Goal: Task Accomplishment & Management: Manage account settings

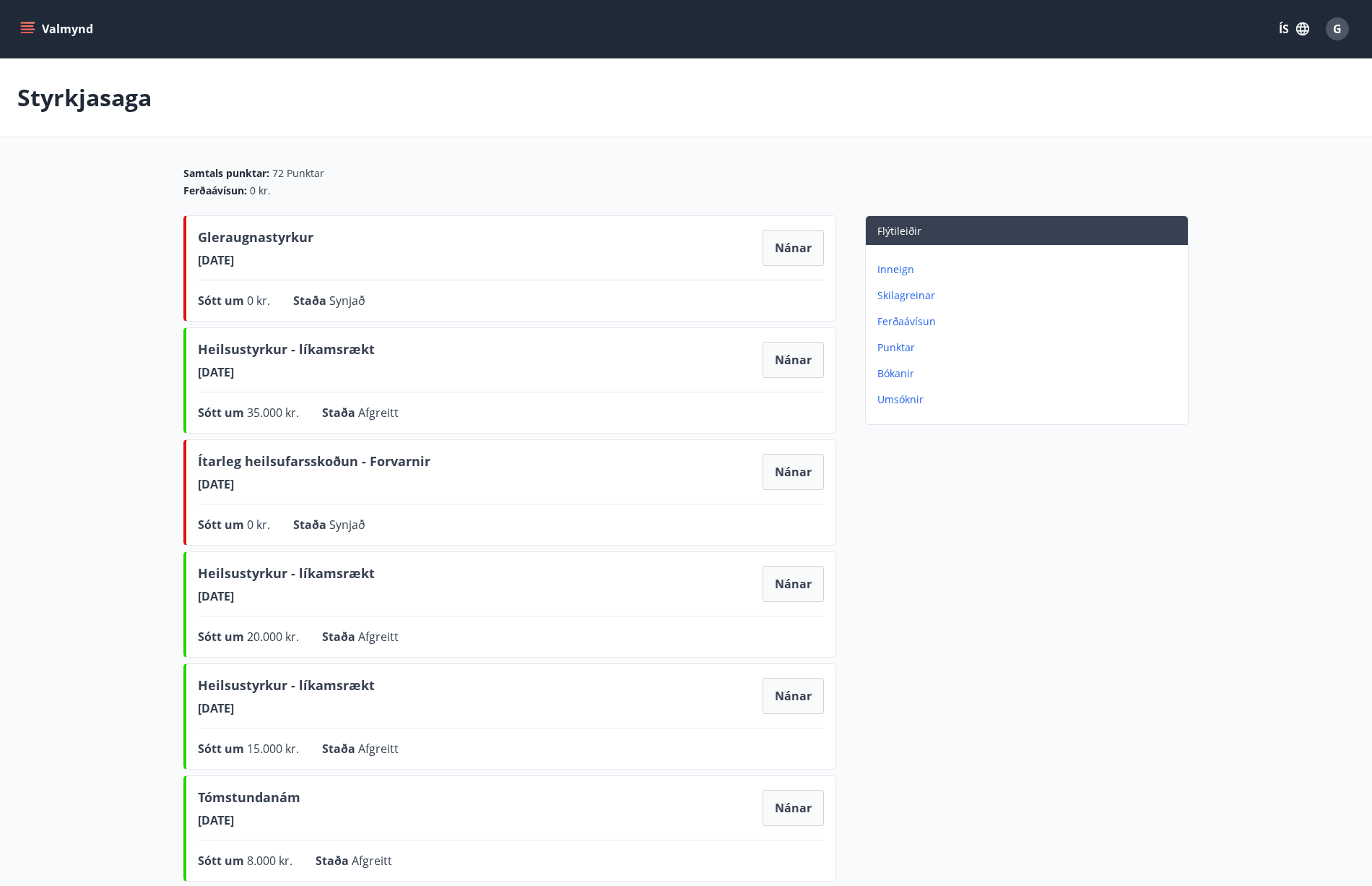
click at [36, 26] on button "Valmynd" at bounding box center [58, 29] width 81 height 26
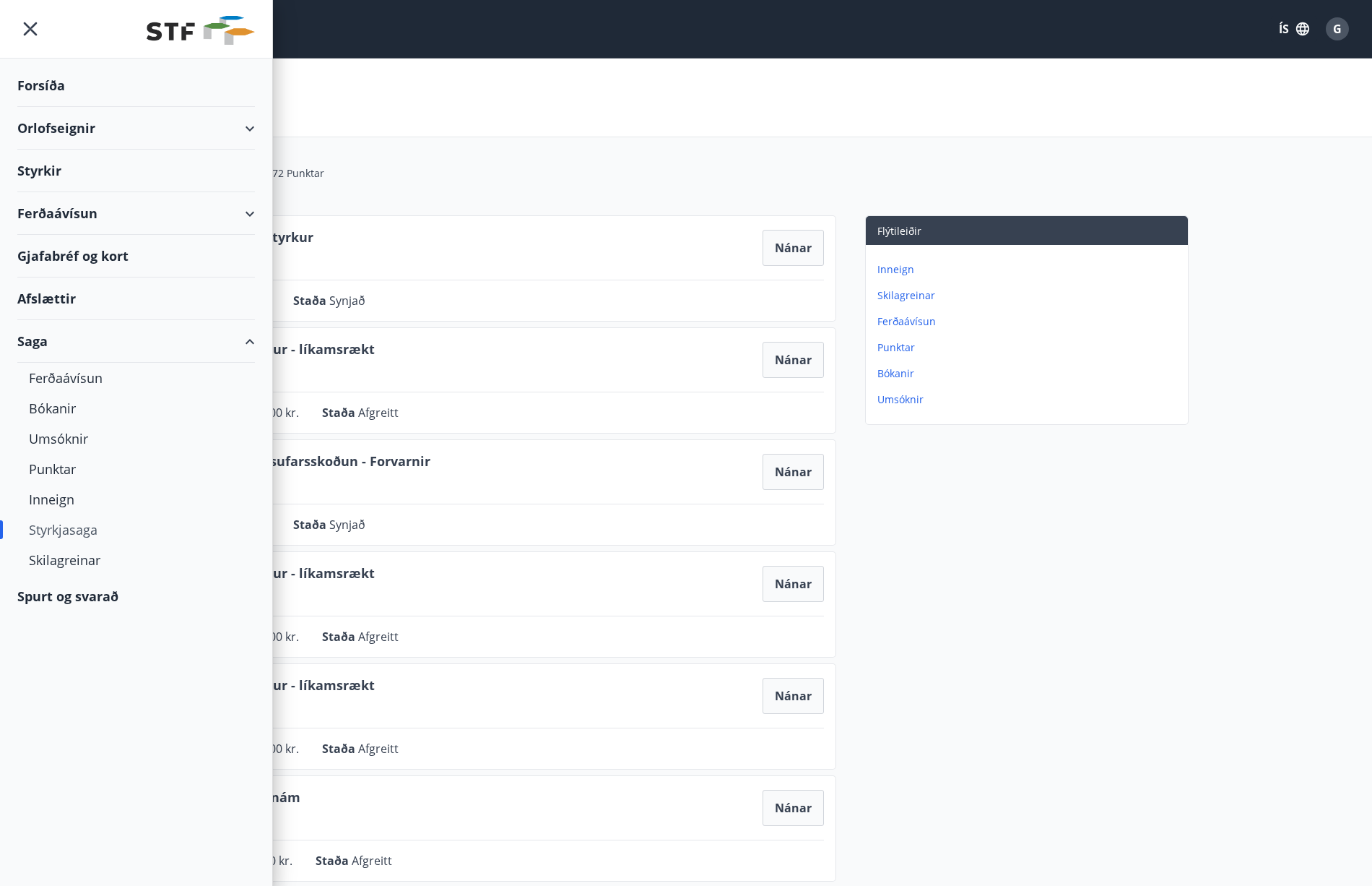
click at [50, 169] on div "Styrkir" at bounding box center [136, 171] width 238 height 43
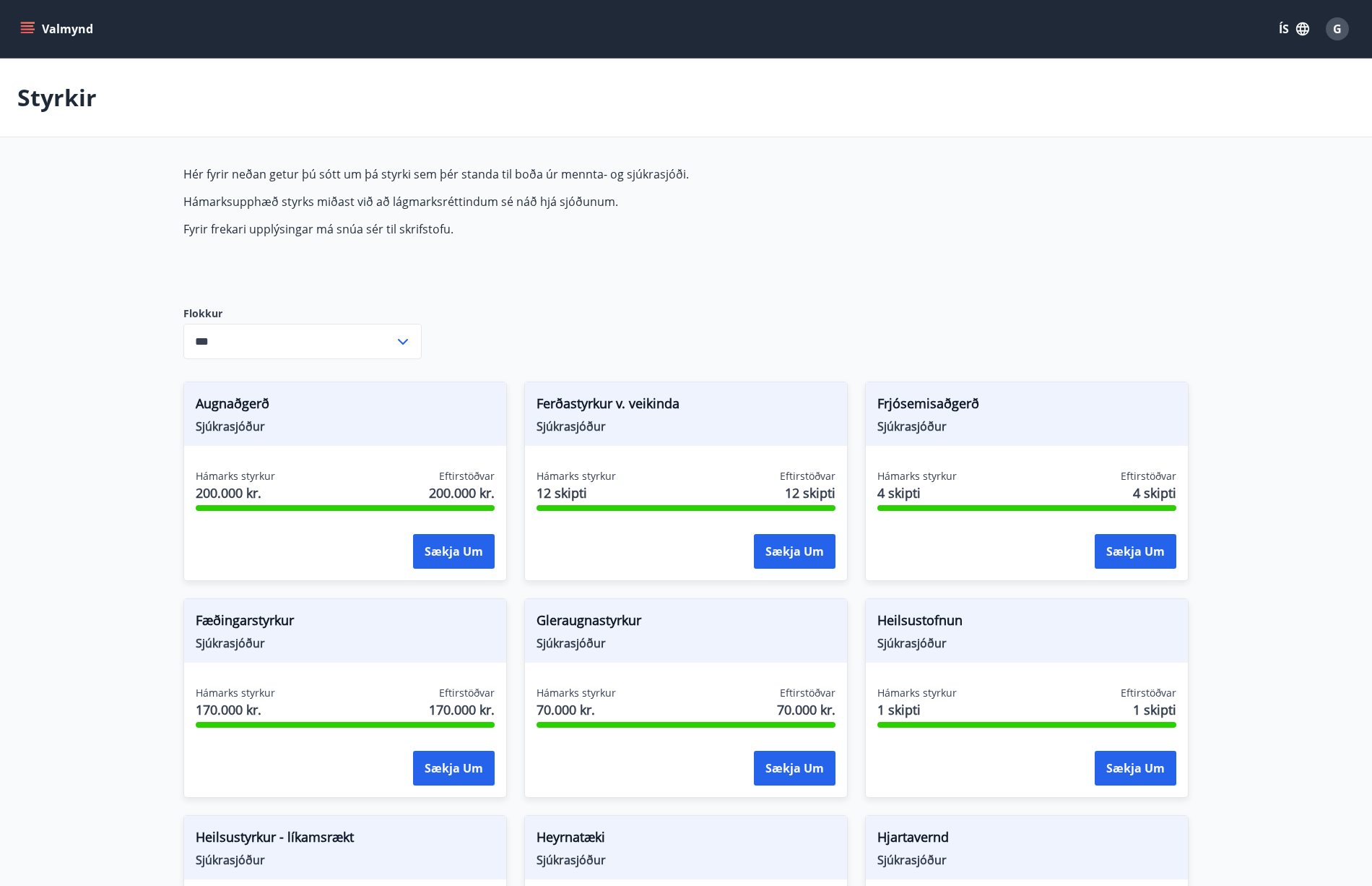
type input "***"
click at [1282, 30] on button "ÍS" at bounding box center [1294, 29] width 46 height 26
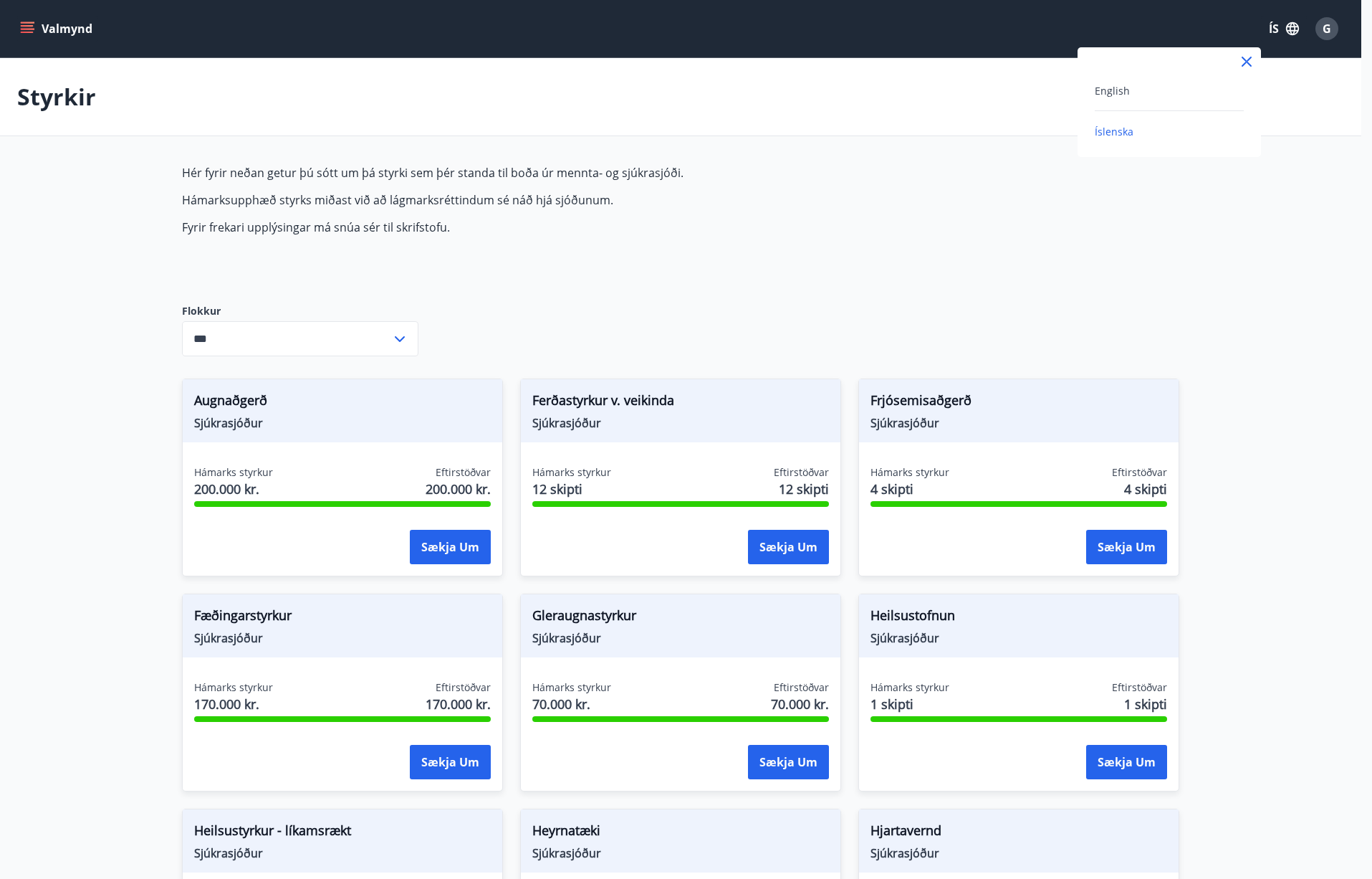
click at [1298, 295] on div at bounding box center [686, 440] width 1372 height 879
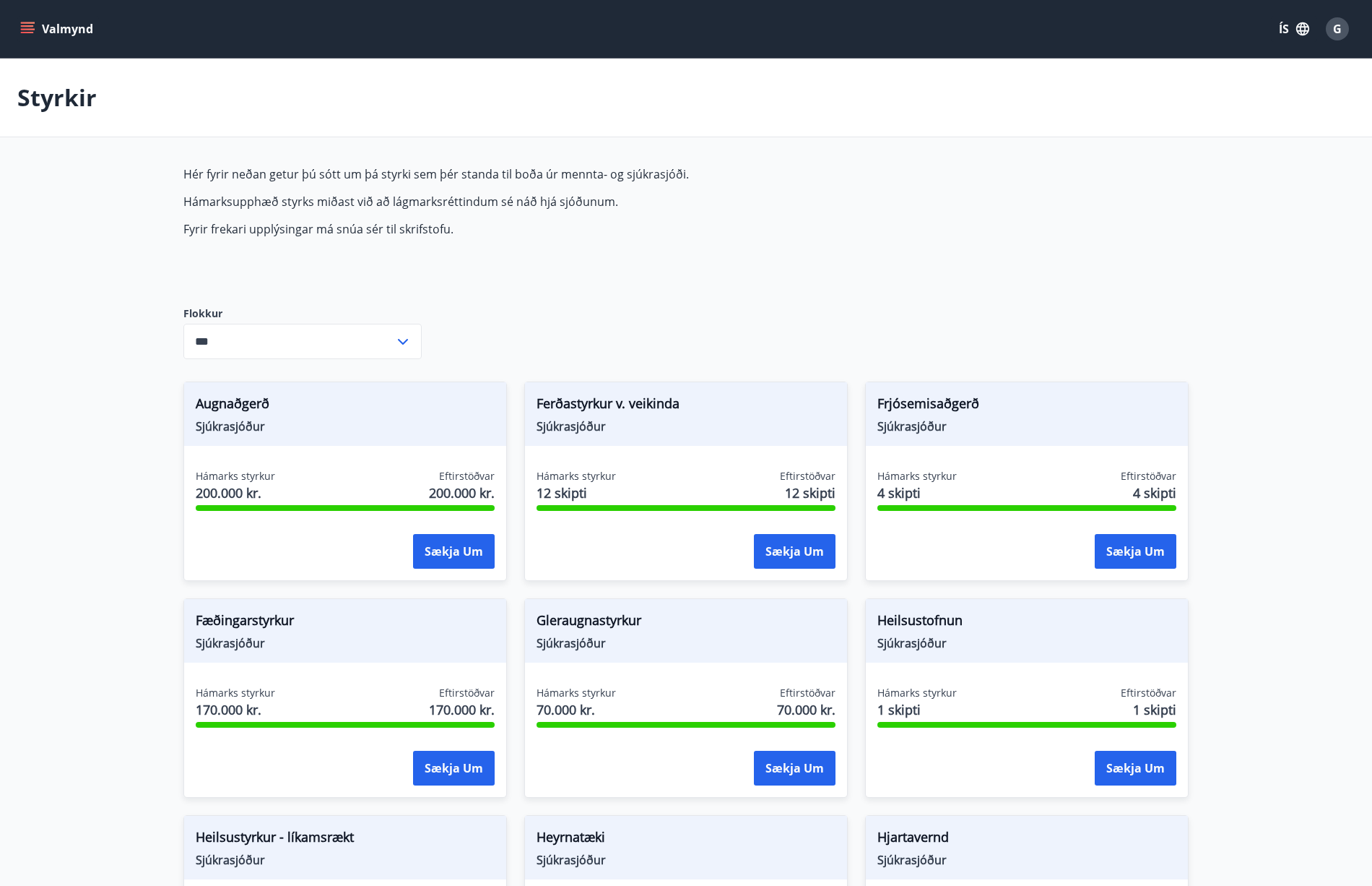
click at [1341, 34] on span "G" at bounding box center [1337, 29] width 8 height 16
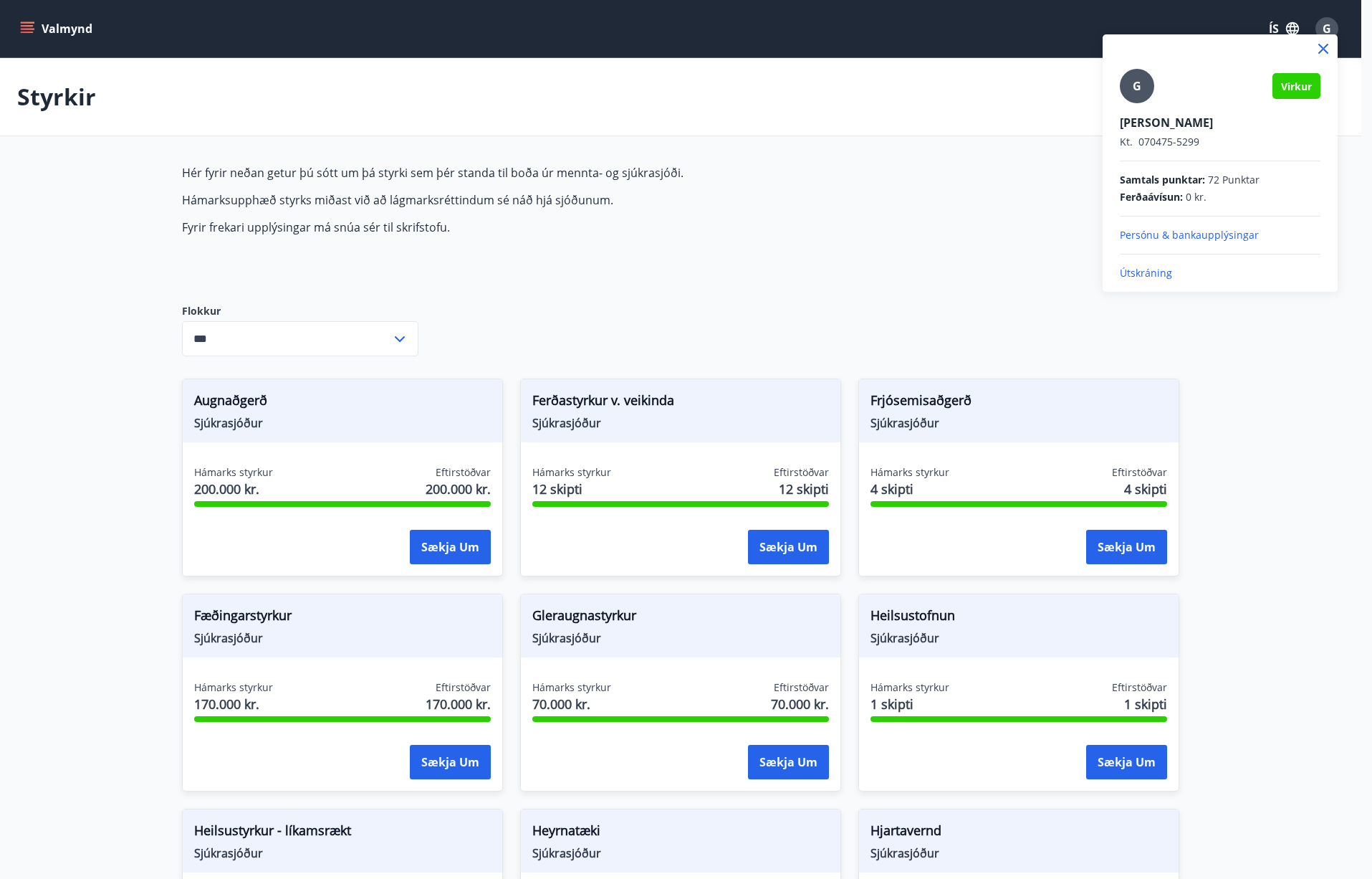
click at [1158, 267] on p "Útskráning" at bounding box center [1220, 273] width 200 height 14
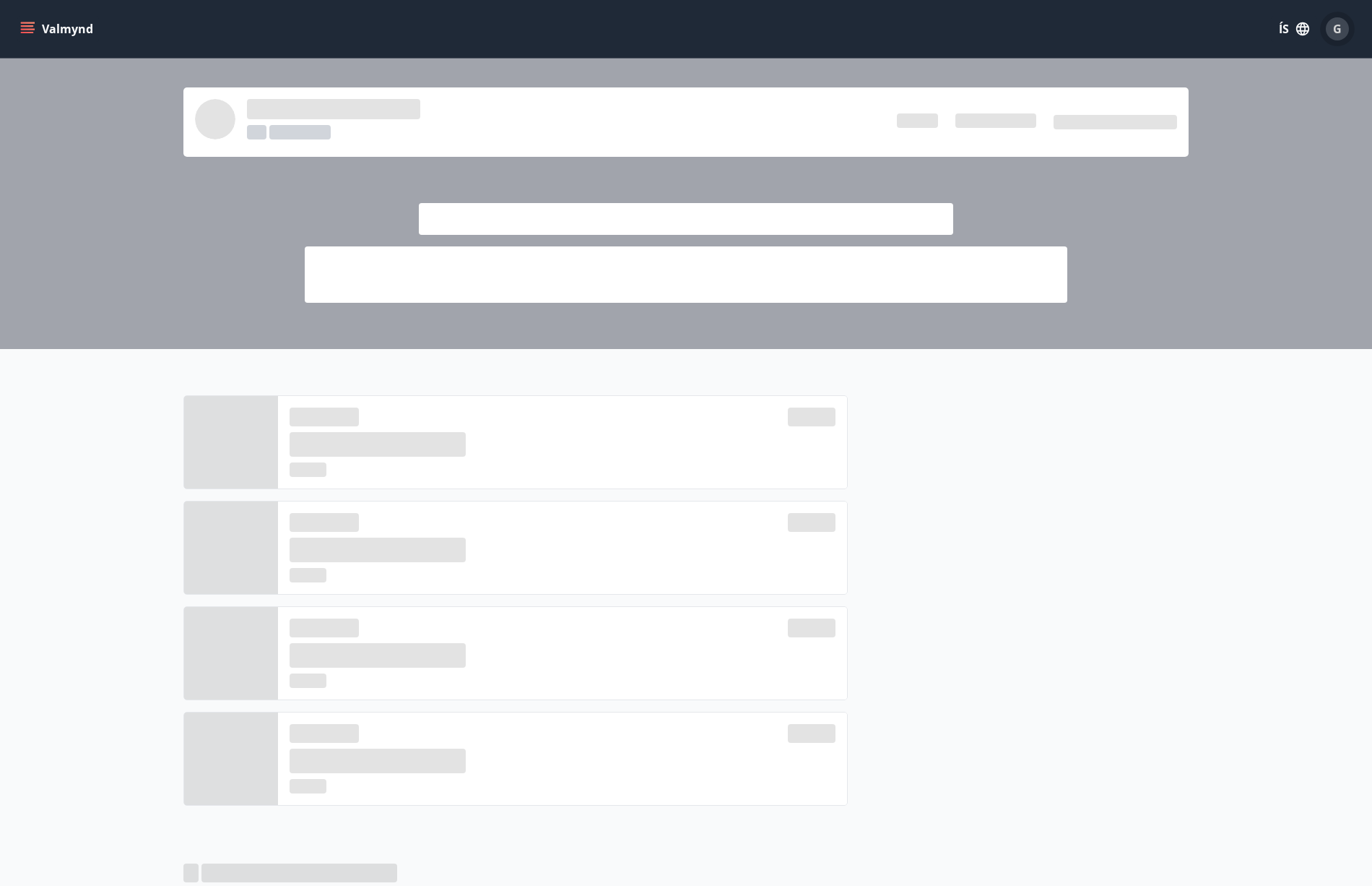
click at [1345, 33] on div "G" at bounding box center [1337, 29] width 23 height 23
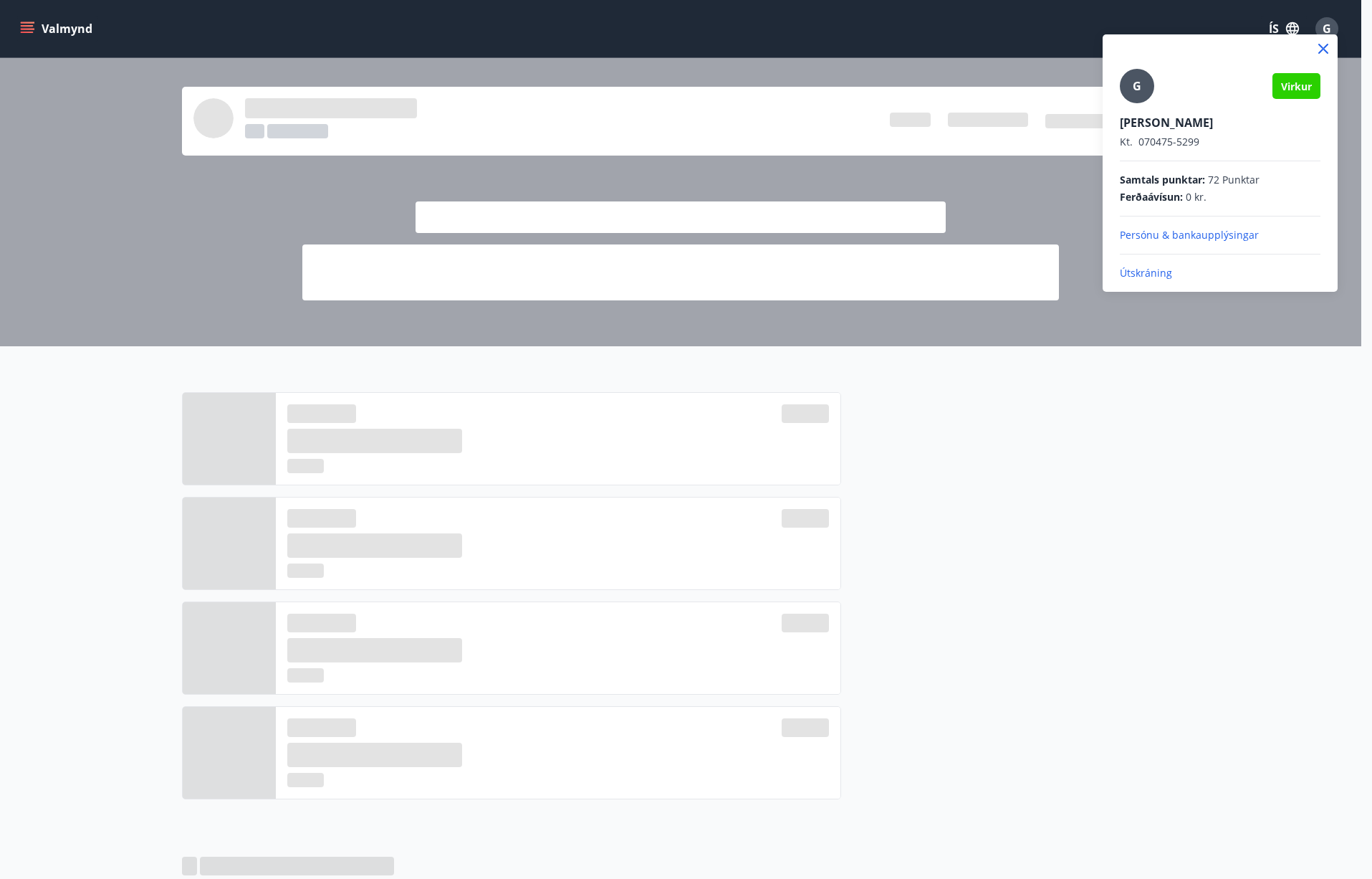
click at [1163, 268] on p "Útskráning" at bounding box center [1220, 273] width 200 height 14
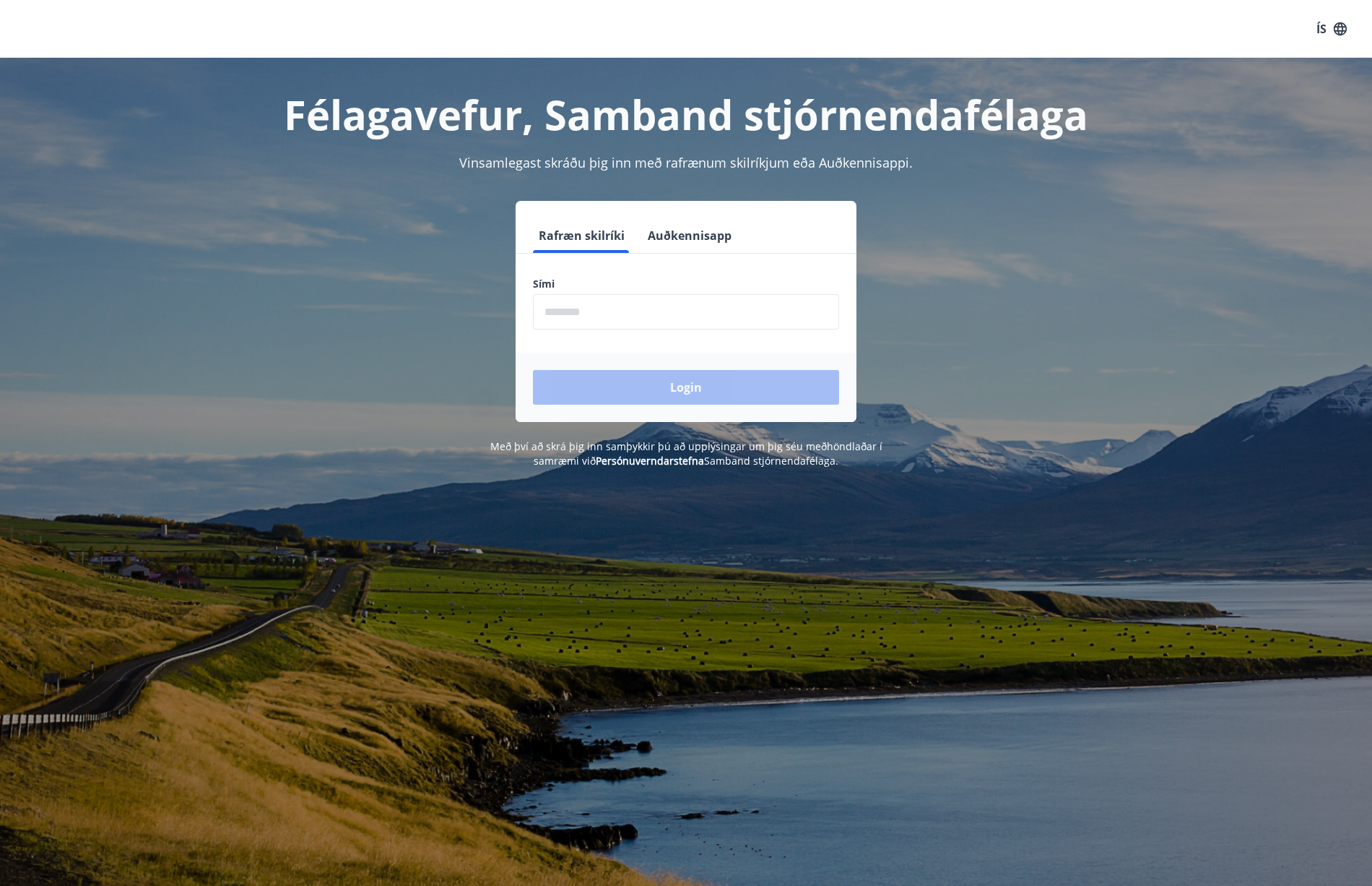
drag, startPoint x: 1168, startPoint y: 233, endPoint x: 1150, endPoint y: 201, distance: 36.7
click at [1168, 233] on div "Rafræn skilríki Auðkennisapp Sími ​ Login" at bounding box center [685, 311] width 1005 height 221
click at [1193, 460] on div "Félagavefur, Samband stjórnendafélaga Vinsamlegast skráðu þig inn með rafrænum …" at bounding box center [686, 263] width 1040 height 410
